Goal: Information Seeking & Learning: Learn about a topic

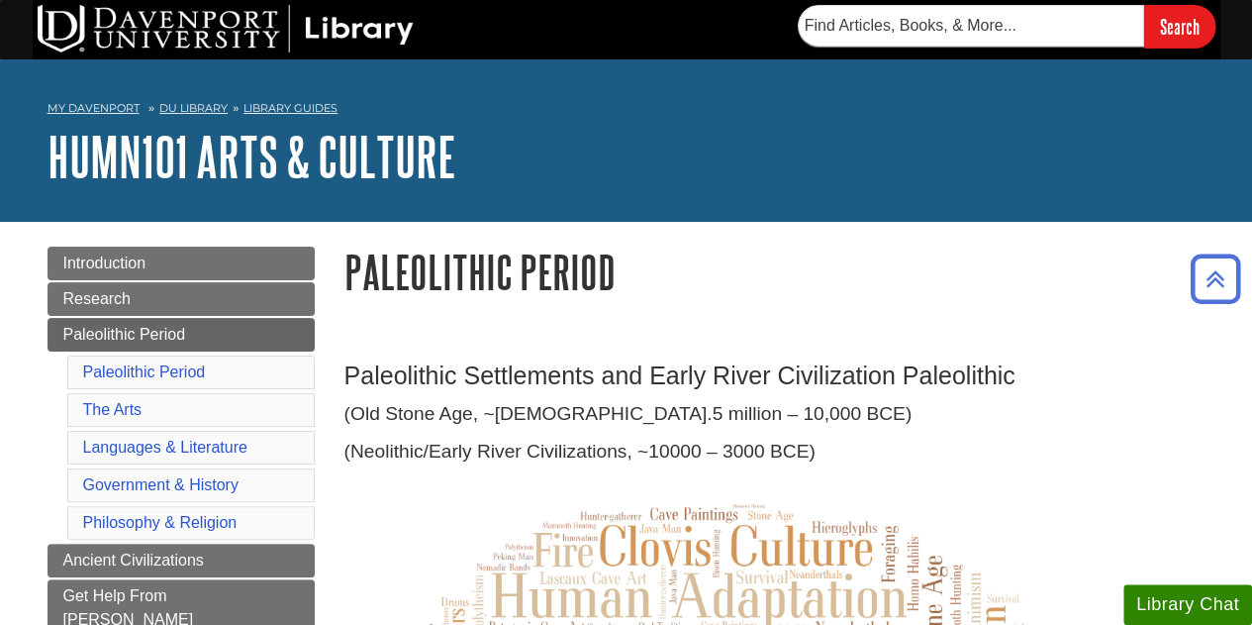
scroll to position [1, 0]
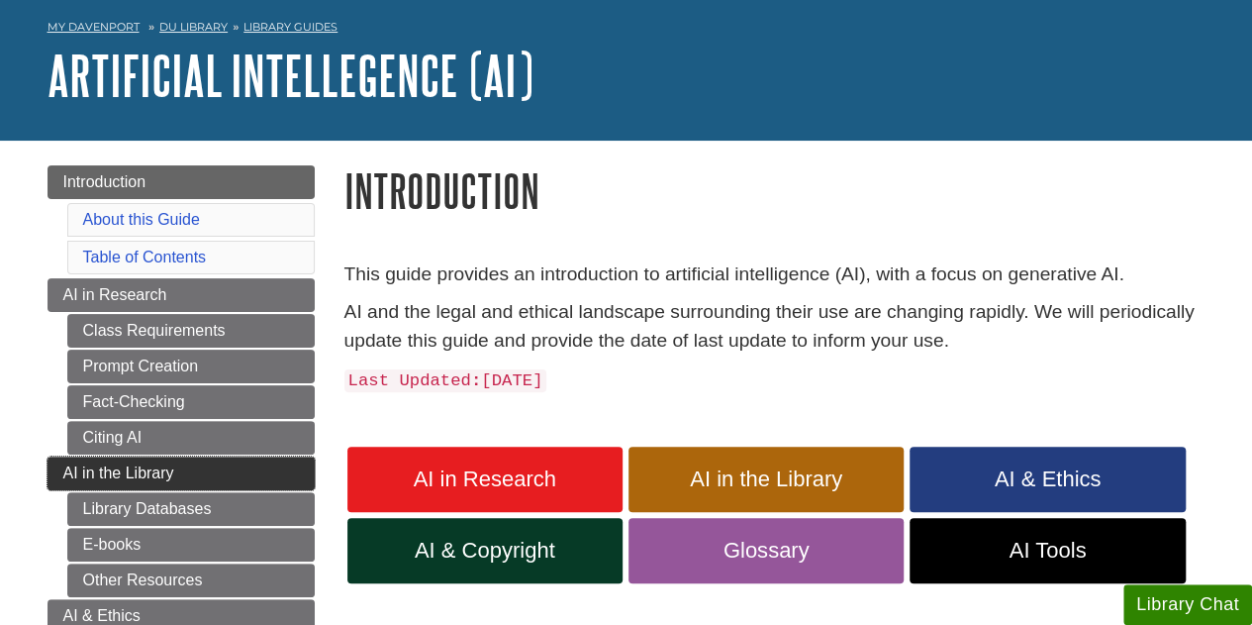
scroll to position [77, 0]
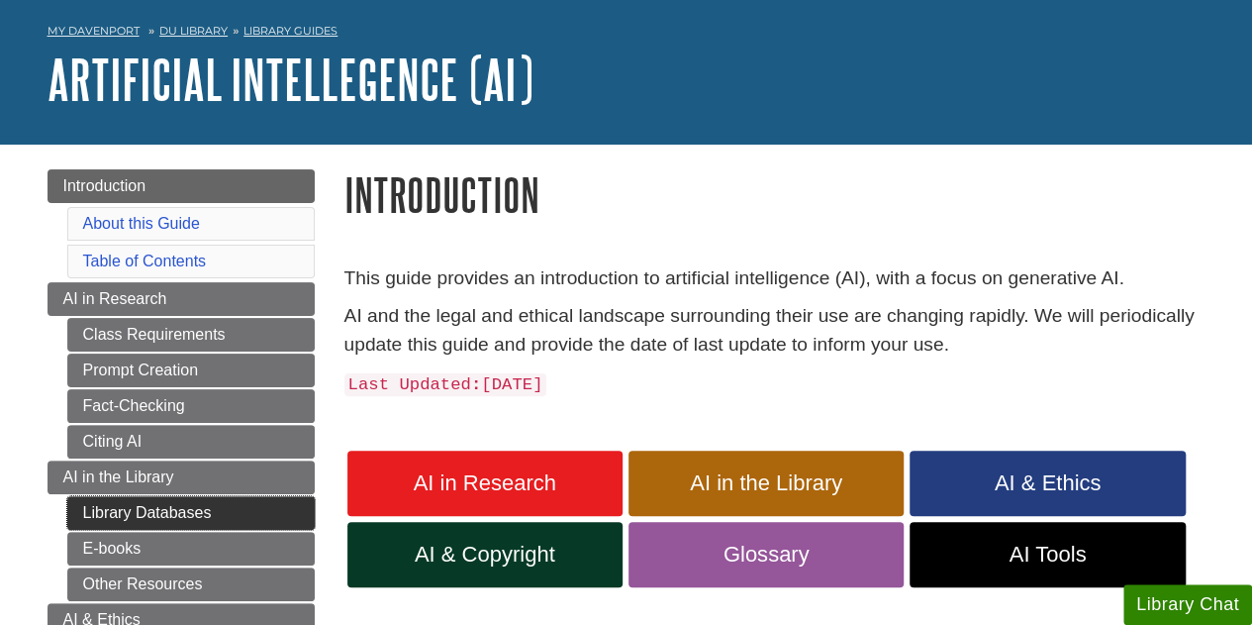
click at [205, 502] on link "Library Databases" at bounding box center [190, 513] width 247 height 34
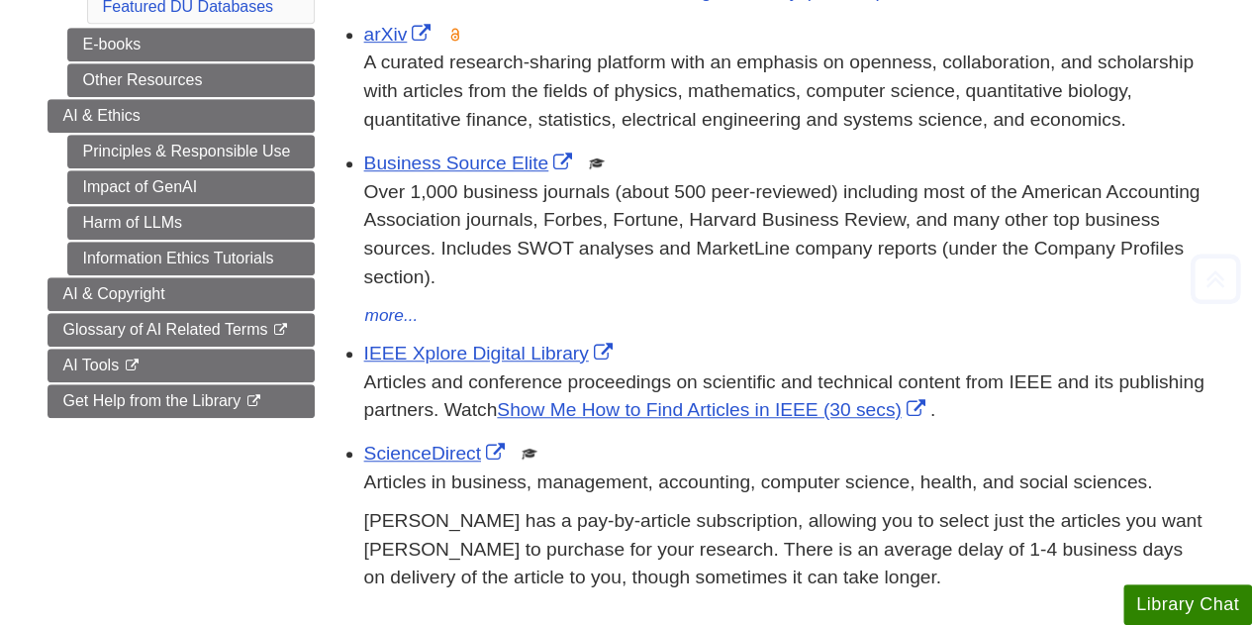
scroll to position [546, 0]
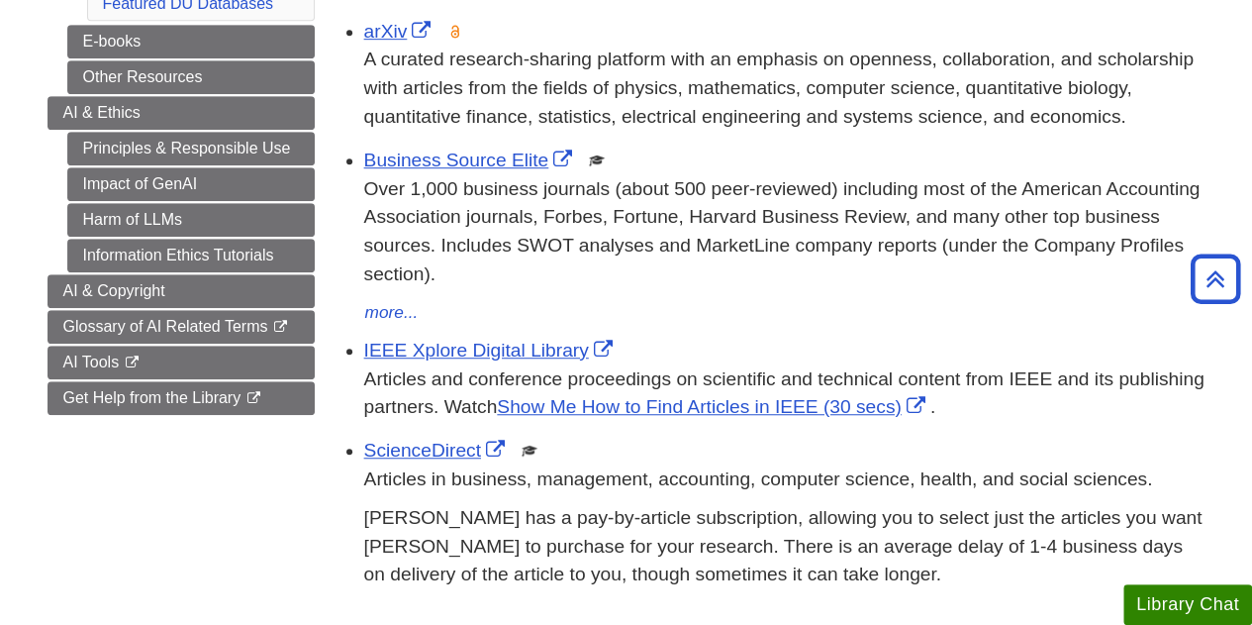
drag, startPoint x: 744, startPoint y: 456, endPoint x: 670, endPoint y: 418, distance: 83.7
click at [670, 418] on p "Articles and conference proceedings on scientific and technical content from IE…" at bounding box center [784, 393] width 841 height 57
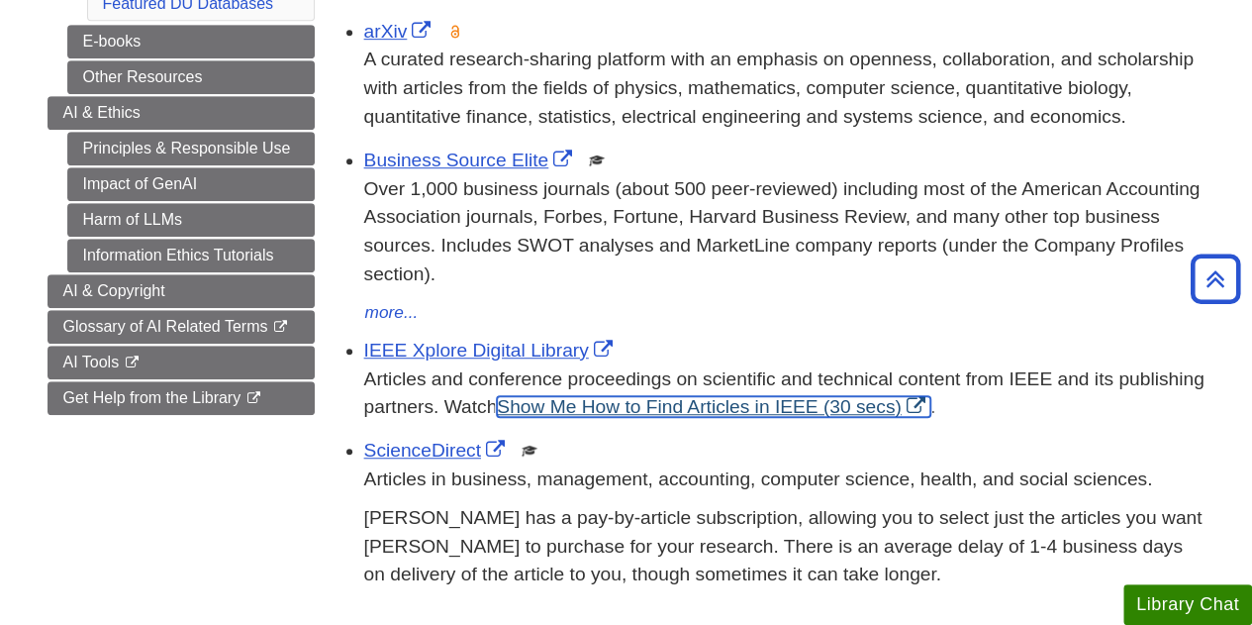
click at [663, 407] on link "Show Me How to Find Articles in IEEE (30 secs)" at bounding box center [713, 406] width 433 height 21
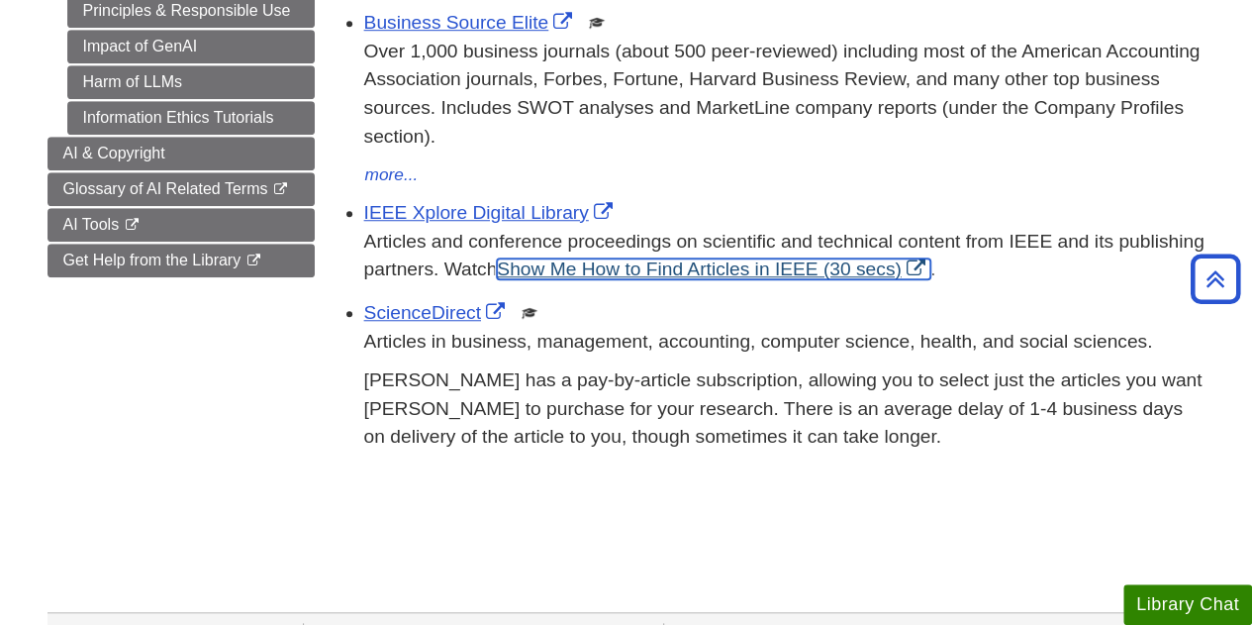
scroll to position [1082, 0]
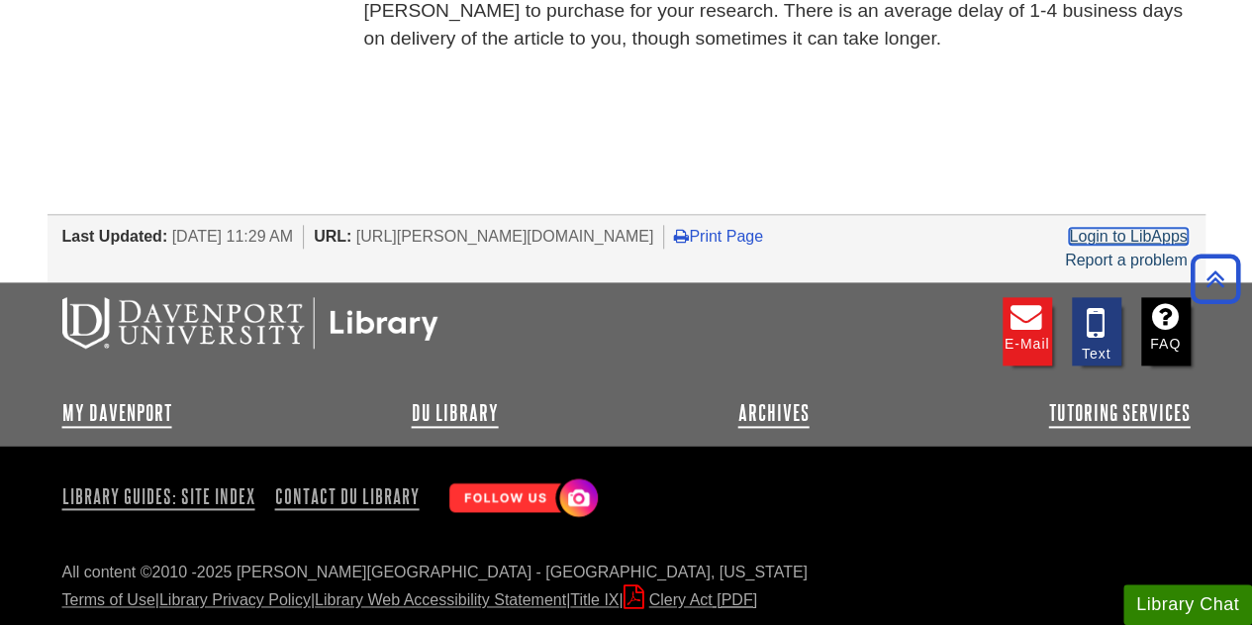
click at [1144, 236] on link "Login to LibApps" at bounding box center [1128, 236] width 118 height 17
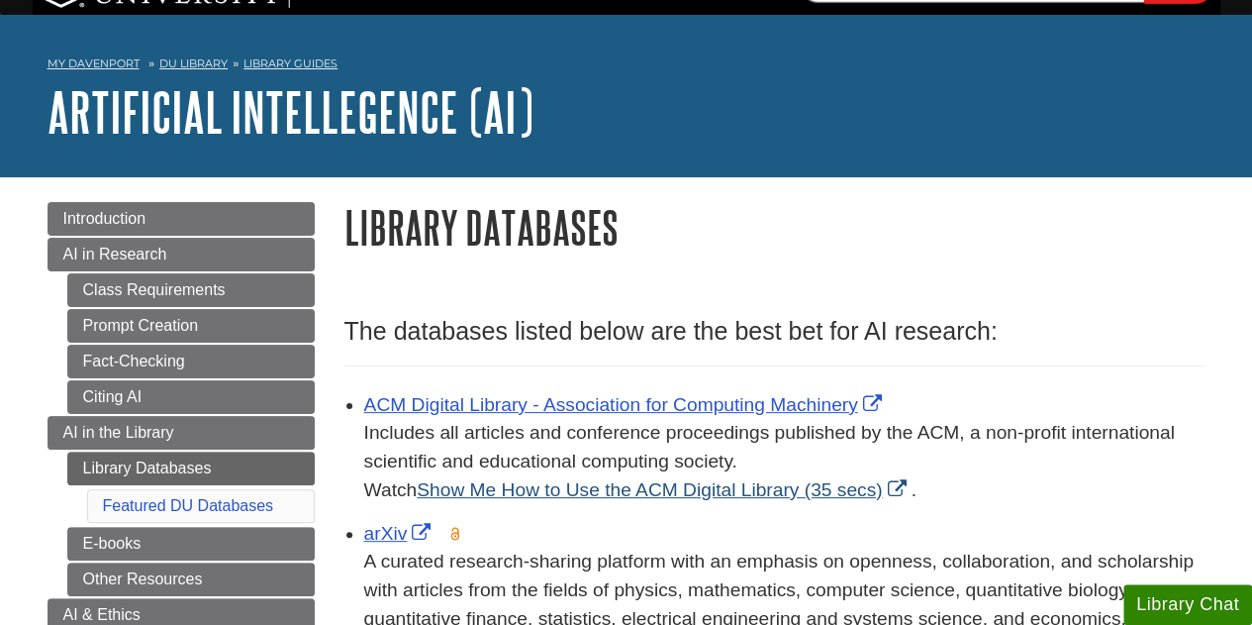
scroll to position [44, 0]
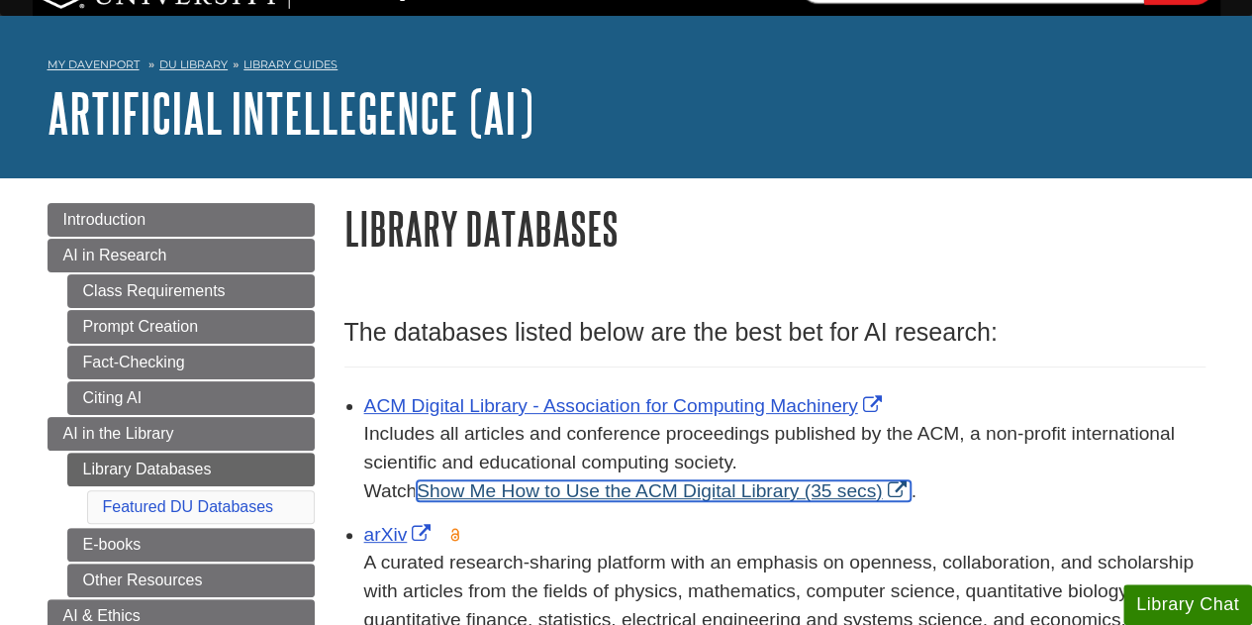
click at [761, 494] on link "Show Me How to Use the ACM Digital Library (35 secs)" at bounding box center [664, 490] width 494 height 21
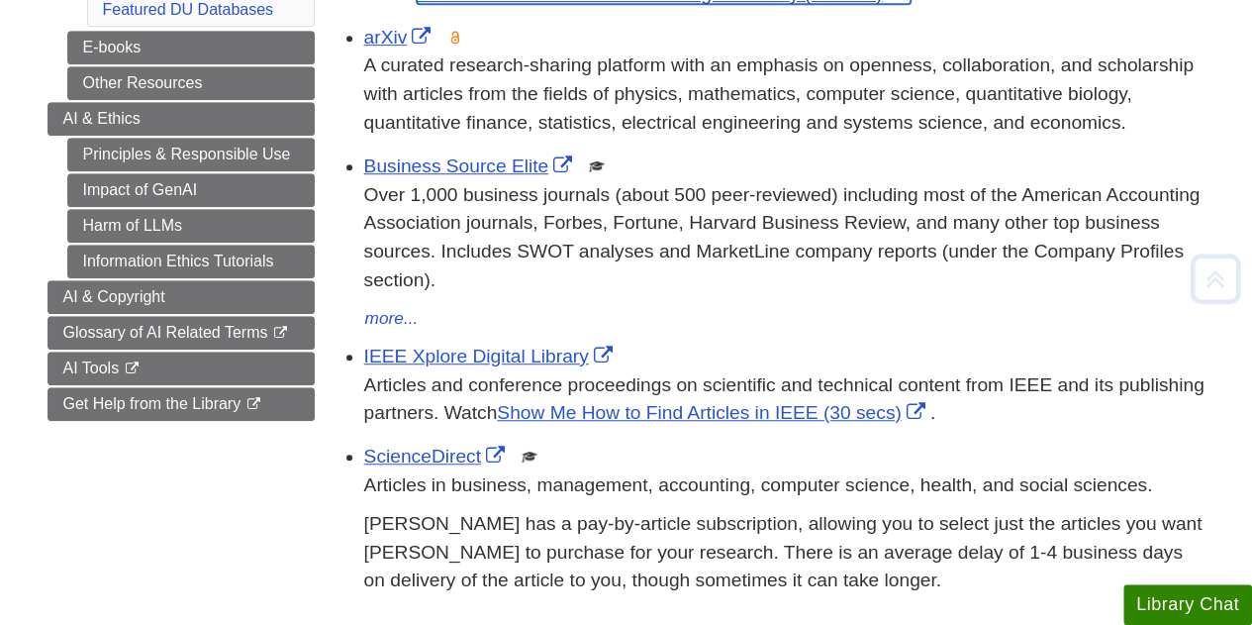
scroll to position [544, 0]
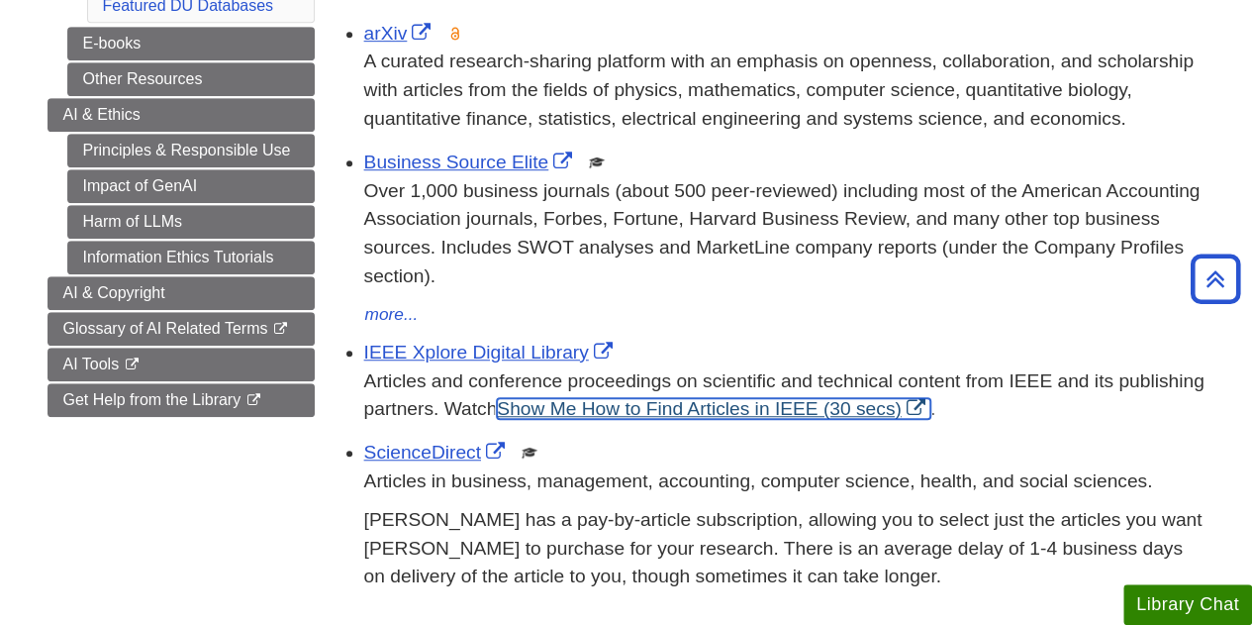
click at [832, 416] on link "Show Me How to Find Articles in IEEE (30 secs)" at bounding box center [713, 408] width 433 height 21
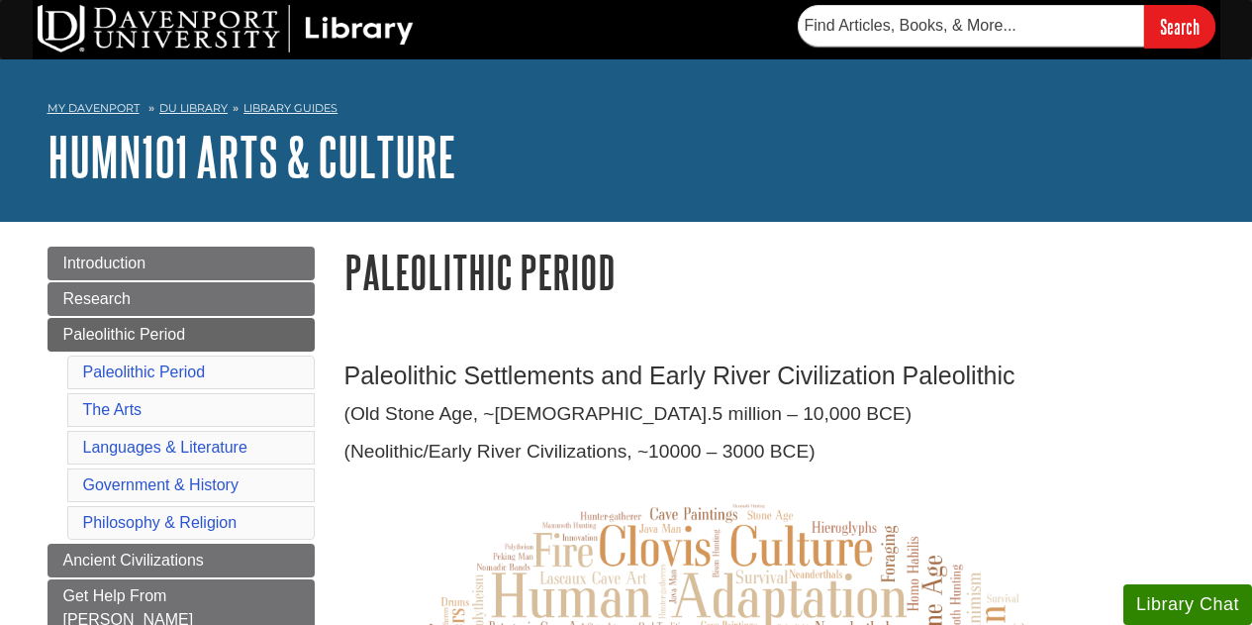
scroll to position [1, 0]
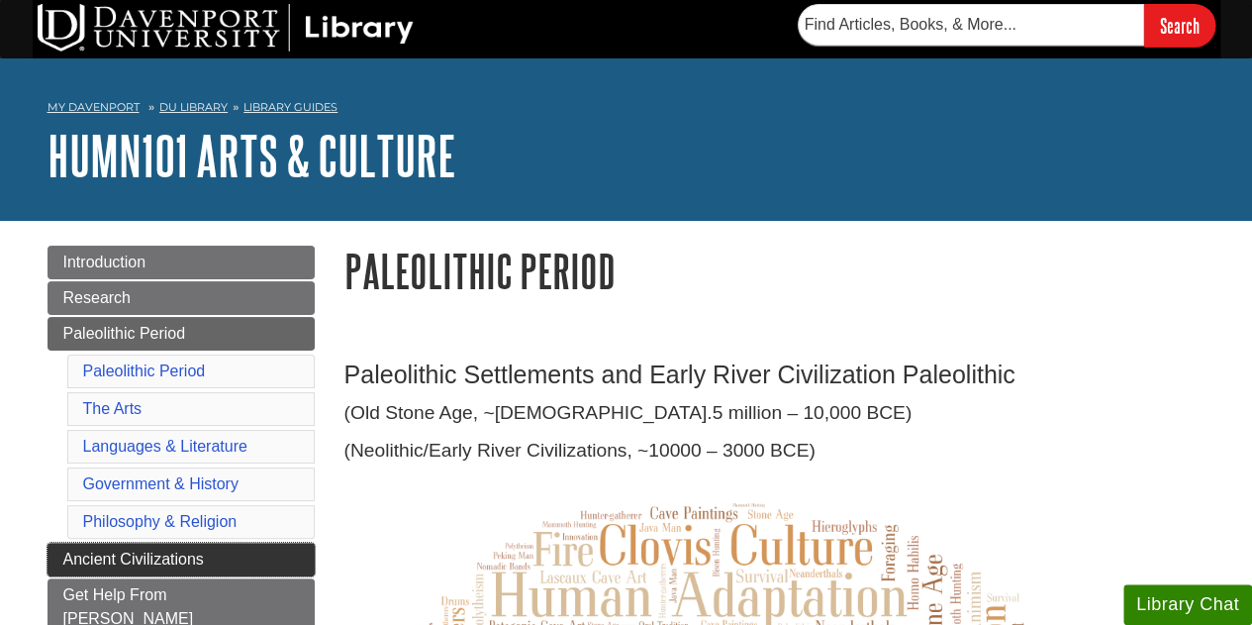
click at [140, 550] on span "Ancient Civilizations" at bounding box center [133, 558] width 141 height 17
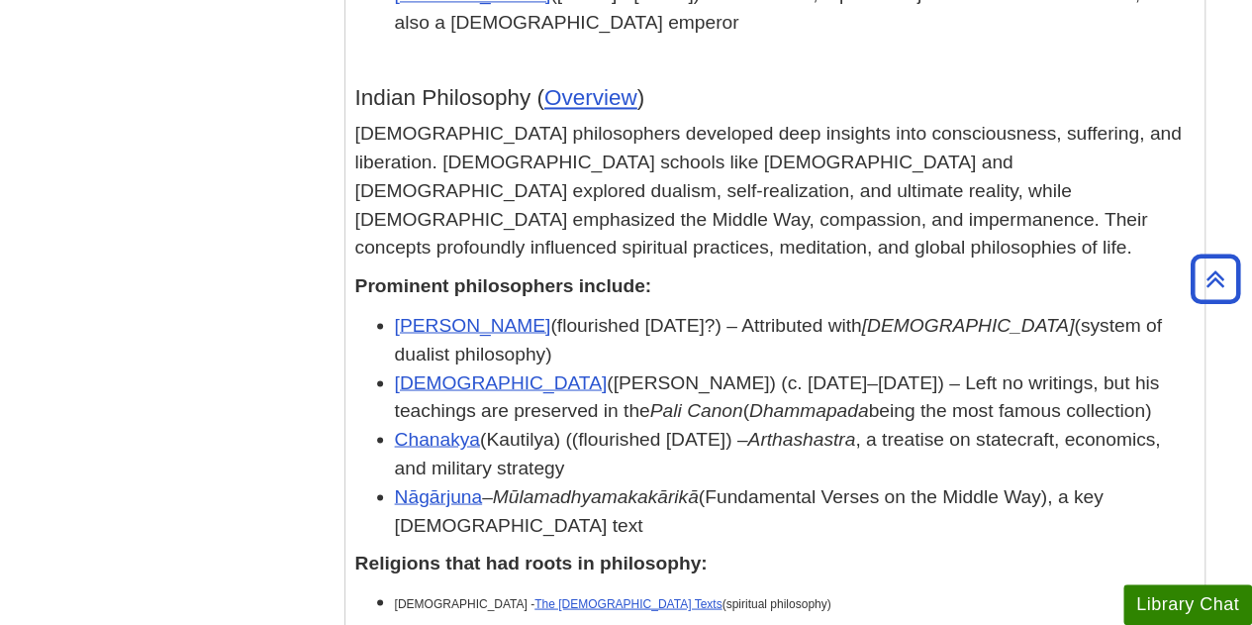
scroll to position [12837, 0]
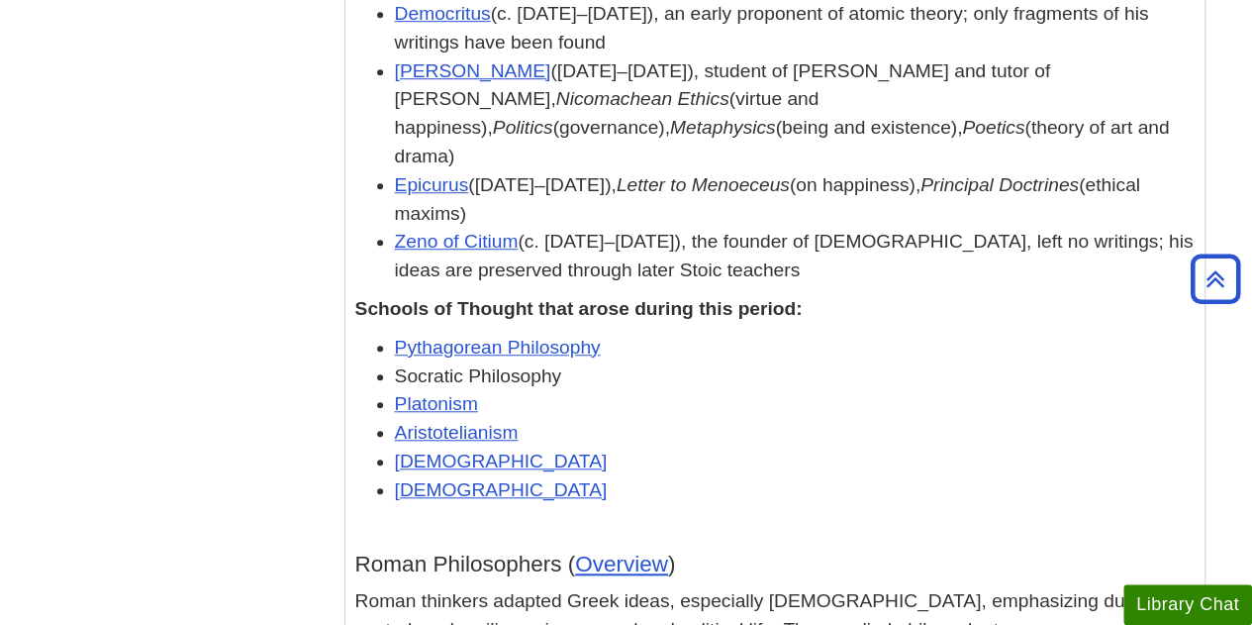
scroll to position [11516, 0]
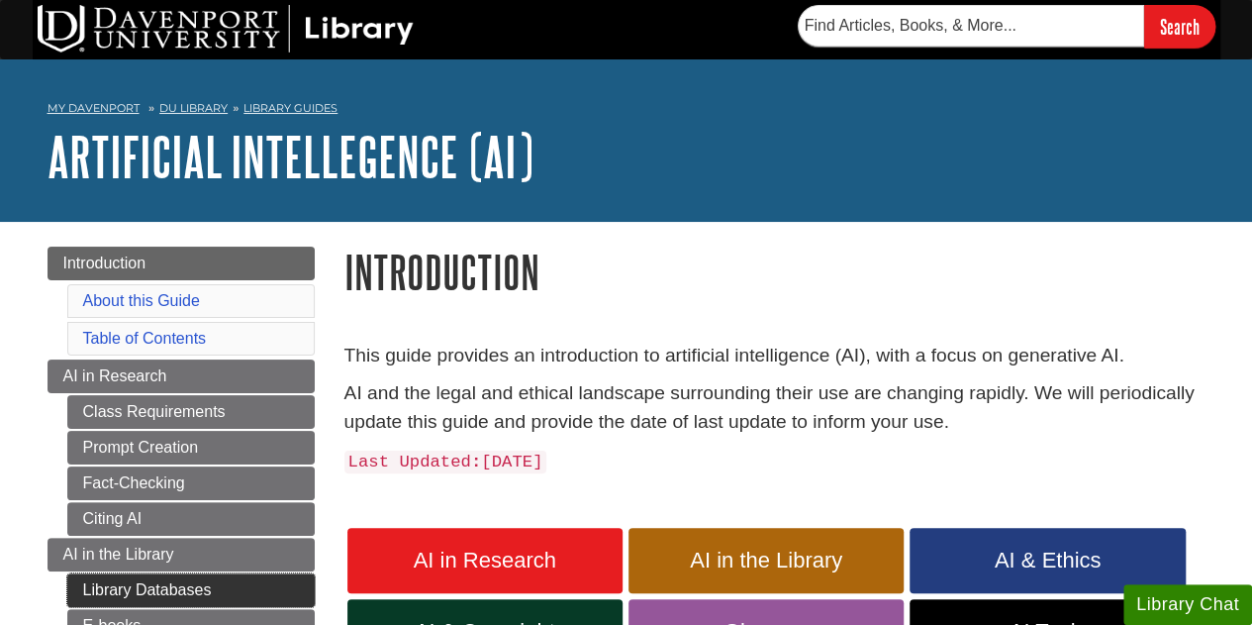
click at [163, 583] on link "Library Databases" at bounding box center [190, 590] width 247 height 34
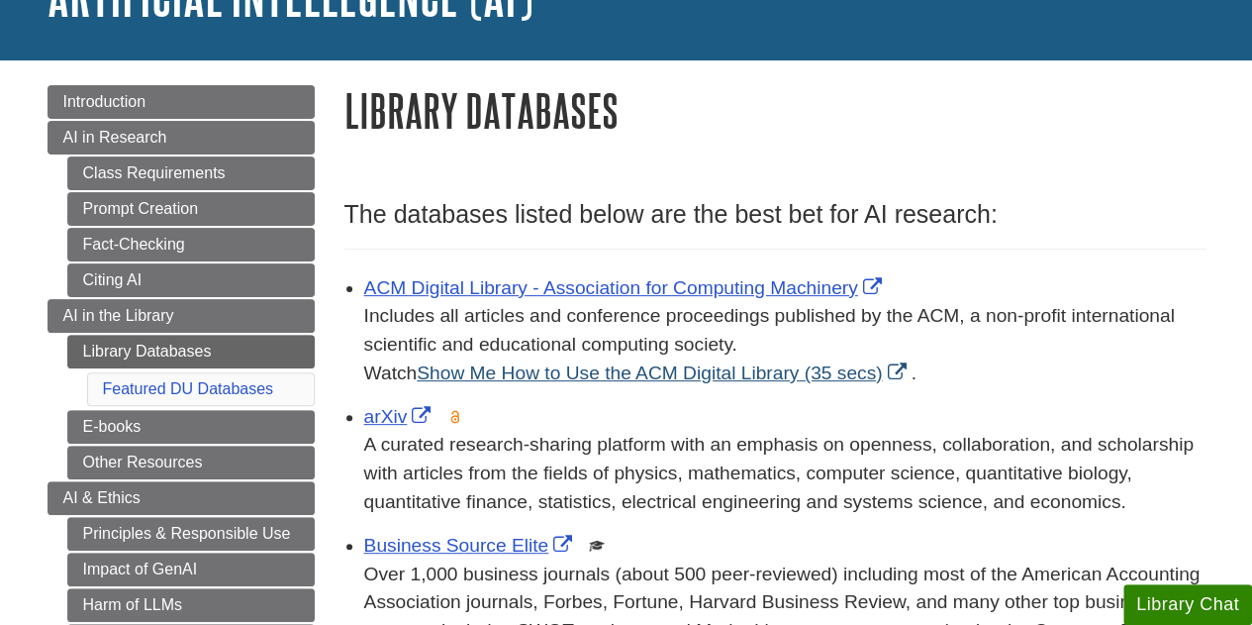
scroll to position [162, 0]
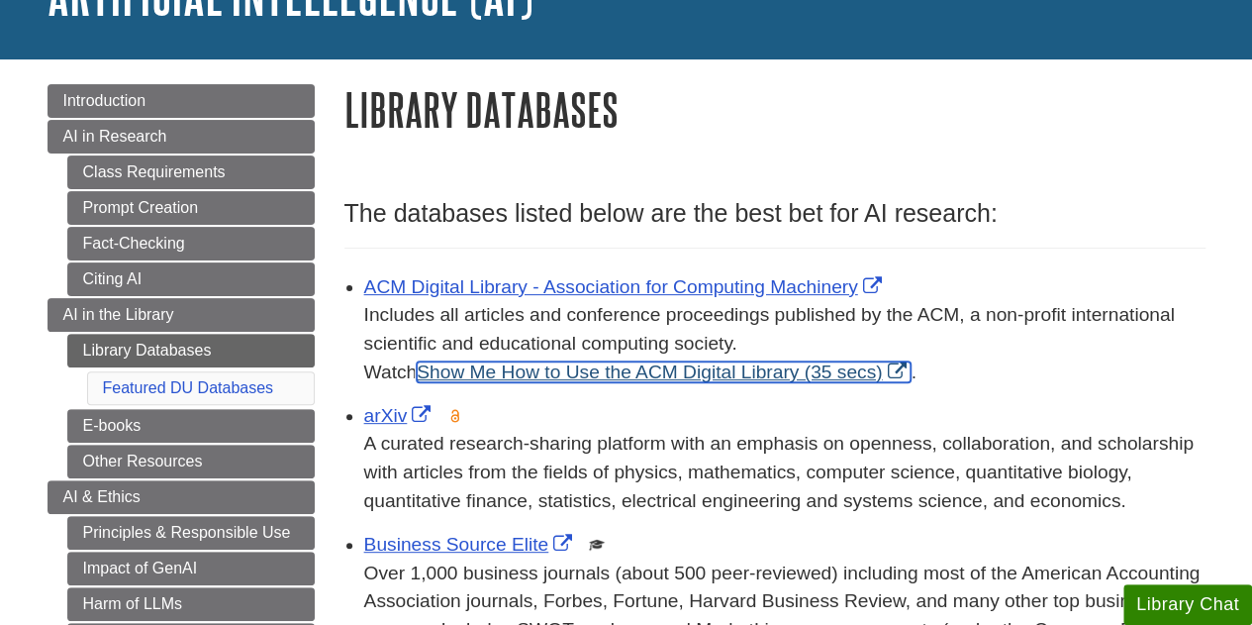
click at [793, 364] on link "Show Me How to Use the ACM Digital Library (35 secs)" at bounding box center [664, 371] width 494 height 21
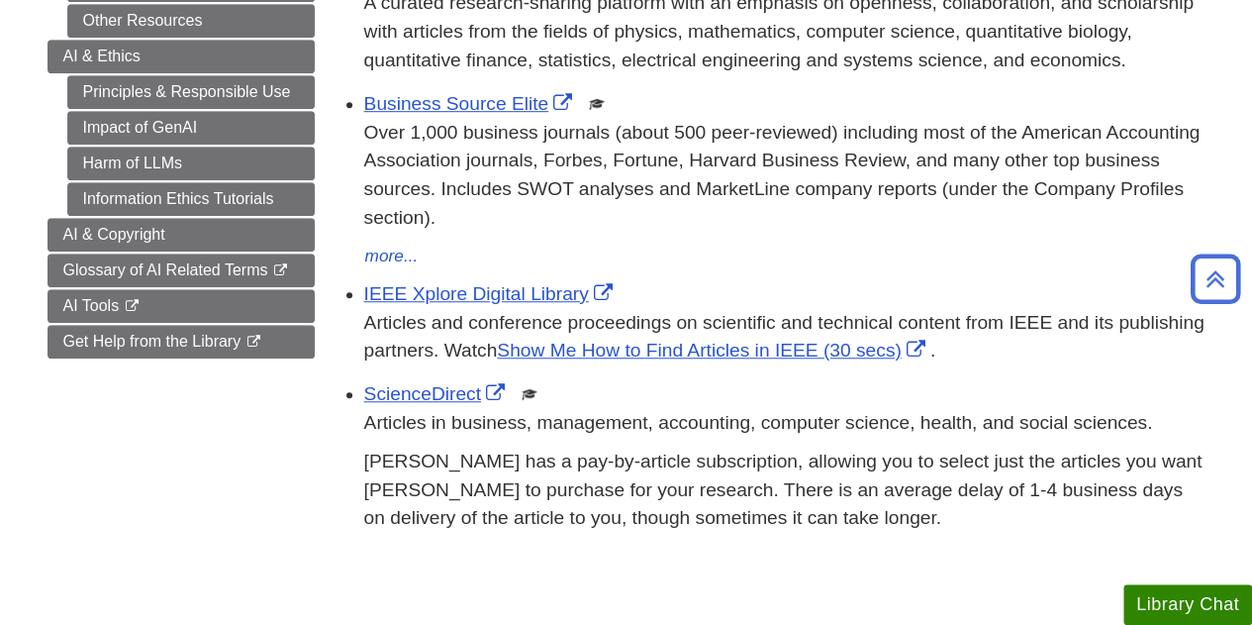
scroll to position [604, 0]
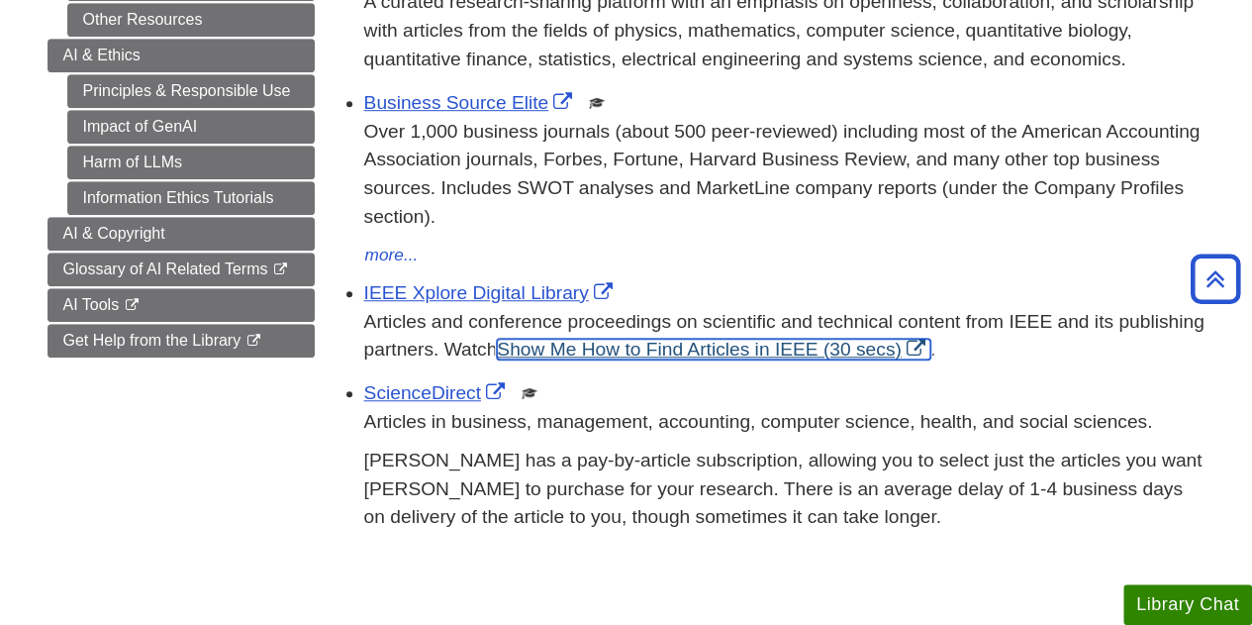
click at [797, 359] on link "Show Me How to Find Articles in IEEE (30 secs)" at bounding box center [713, 349] width 433 height 21
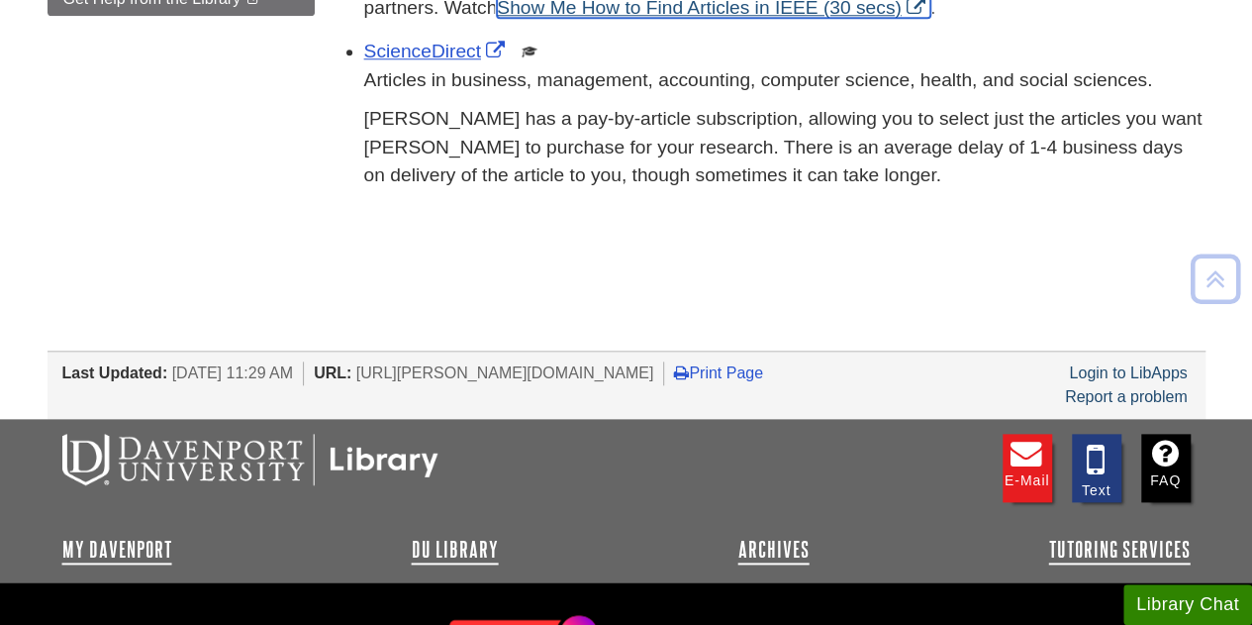
scroll to position [1002, 0]
